Goal: Information Seeking & Learning: Learn about a topic

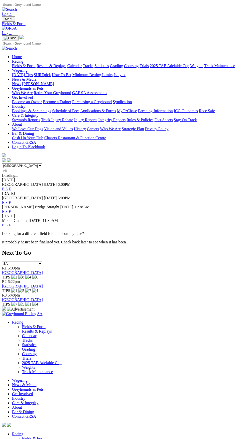
select select "VIC"
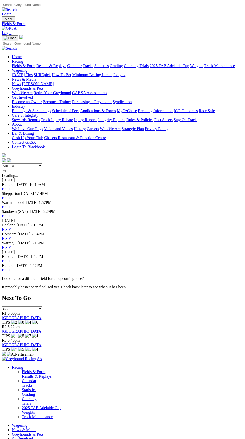
click at [11, 196] on link "F" at bounding box center [10, 198] width 2 height 4
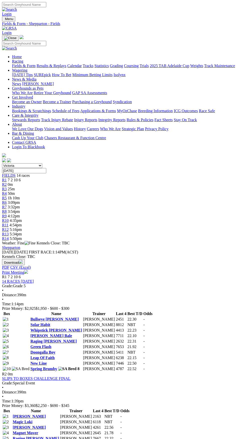
click at [7, 187] on span "R3" at bounding box center [4, 189] width 5 height 4
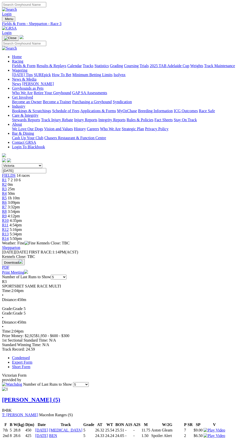
click at [32, 360] on link "Expert Form" at bounding box center [22, 362] width 20 height 4
click at [89, 382] on select "5 10 20 Career" at bounding box center [81, 384] width 16 height 5
select select "all"
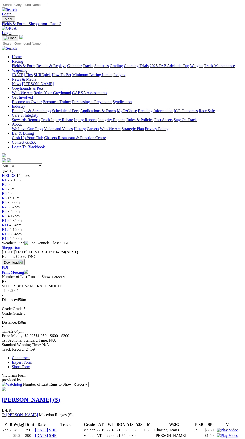
click at [32, 360] on link "Expert Form" at bounding box center [22, 362] width 20 height 4
